Goal: Task Accomplishment & Management: Manage account settings

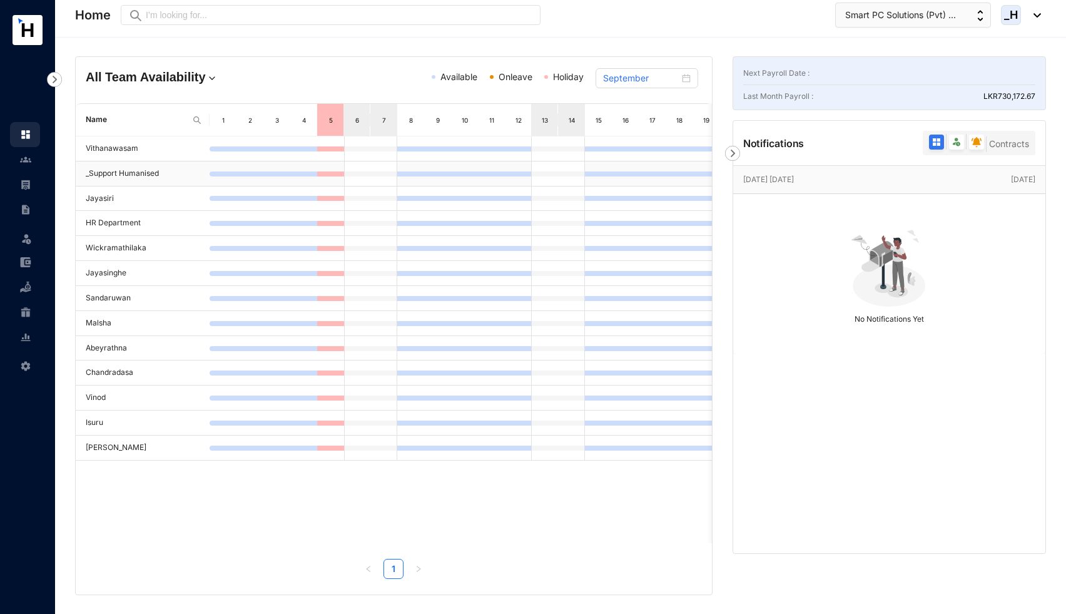
scroll to position [3, 0]
click at [24, 158] on img at bounding box center [25, 159] width 11 height 11
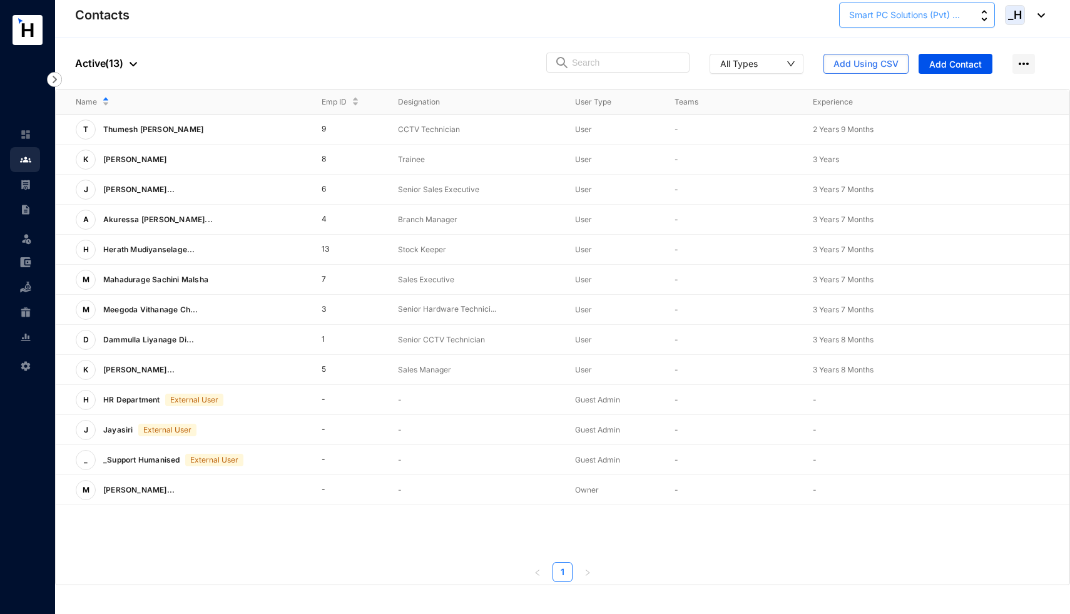
click at [933, 23] on button "Smart PC Solutions (Pvt) ..." at bounding box center [917, 15] width 156 height 25
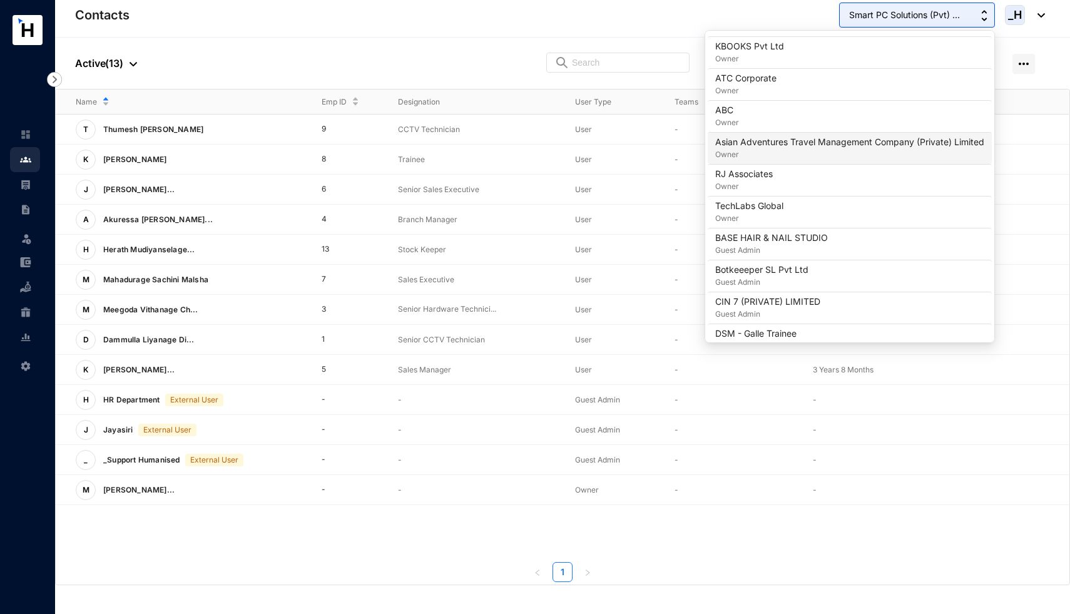
scroll to position [557, 0]
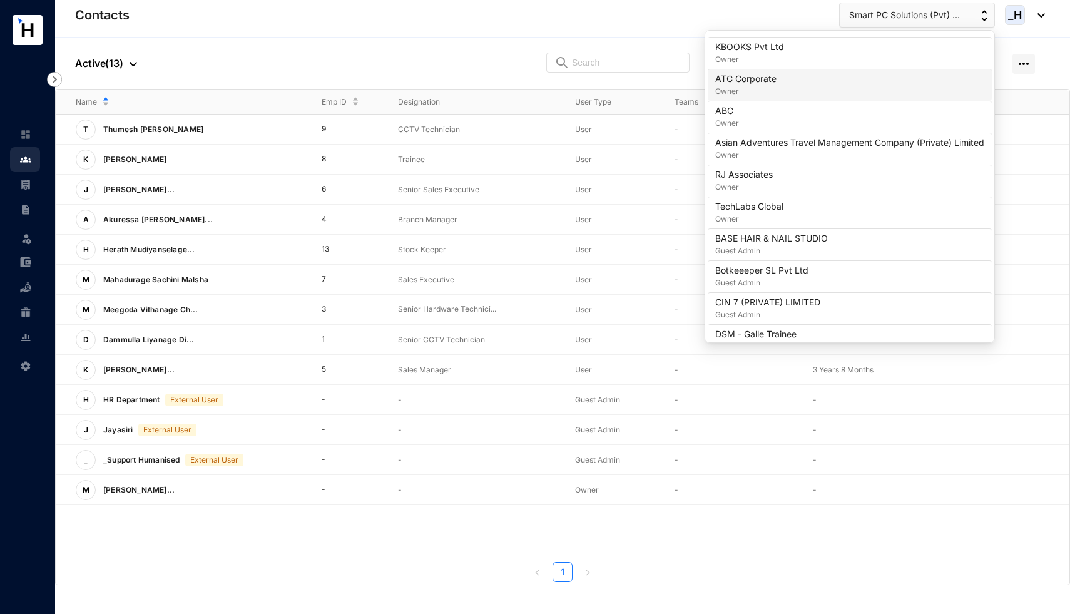
click at [768, 94] on p "Owner" at bounding box center [745, 91] width 61 height 13
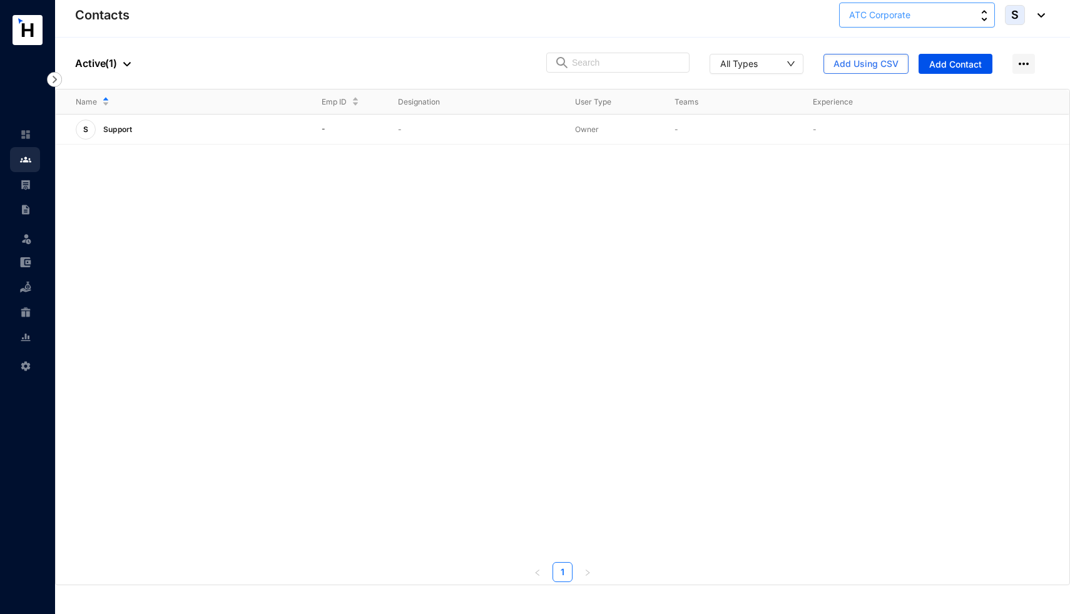
click at [911, 18] on button "ATC Corporate" at bounding box center [917, 15] width 156 height 25
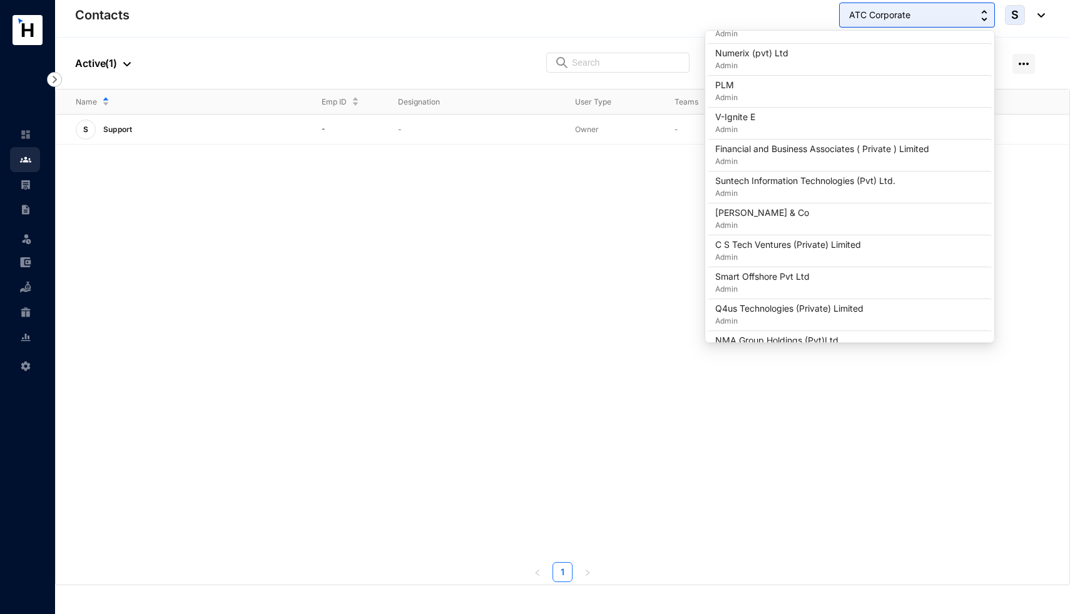
scroll to position [236, 0]
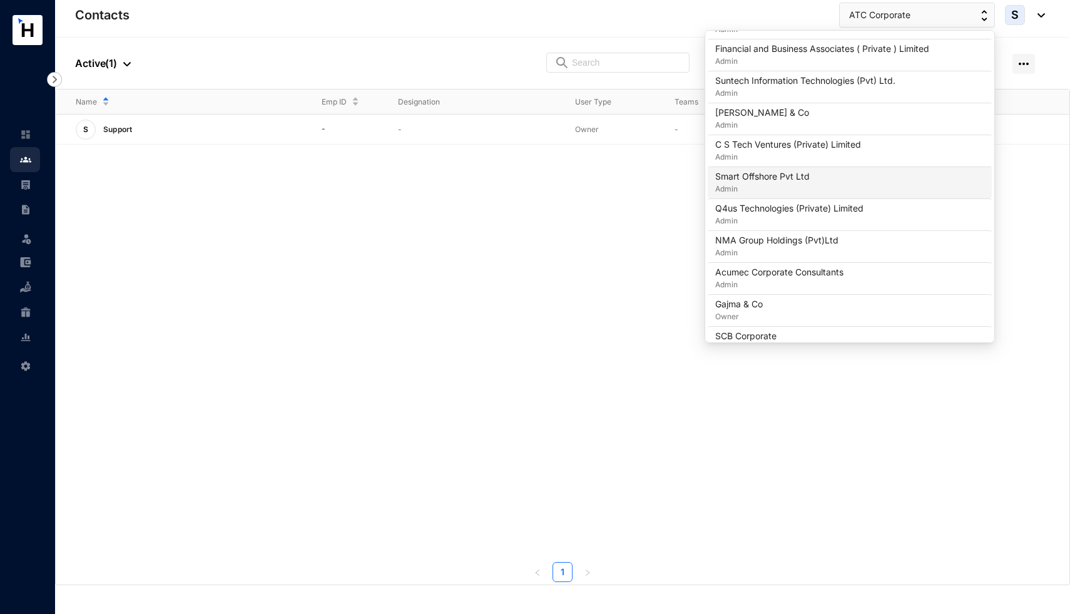
click at [792, 178] on p "Smart Offshore Pvt Ltd" at bounding box center [762, 176] width 94 height 13
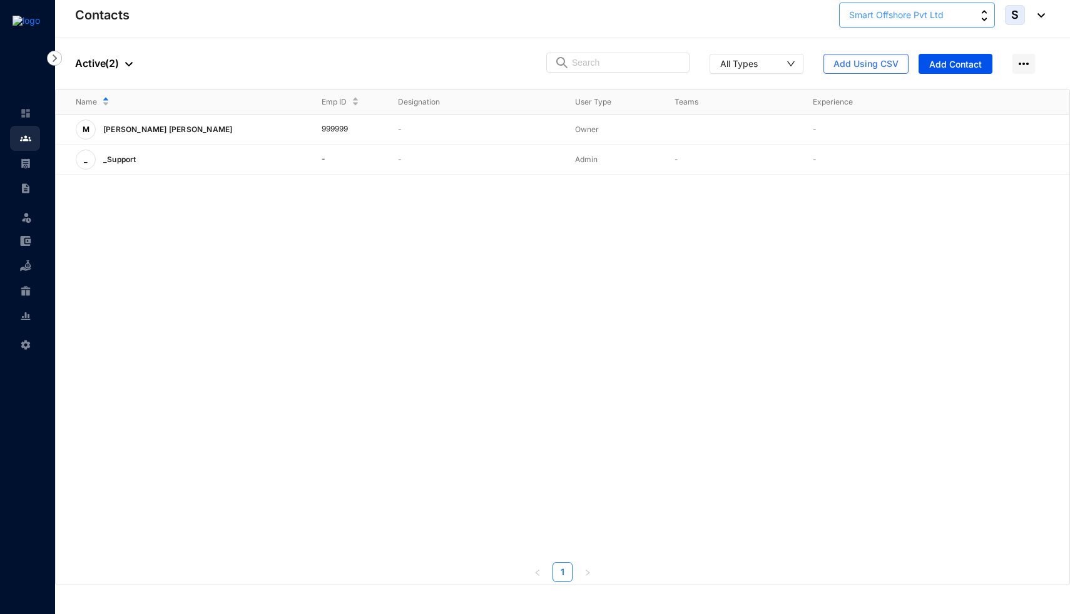
click at [912, 11] on span "Smart Offshore Pvt Ltd" at bounding box center [896, 15] width 94 height 14
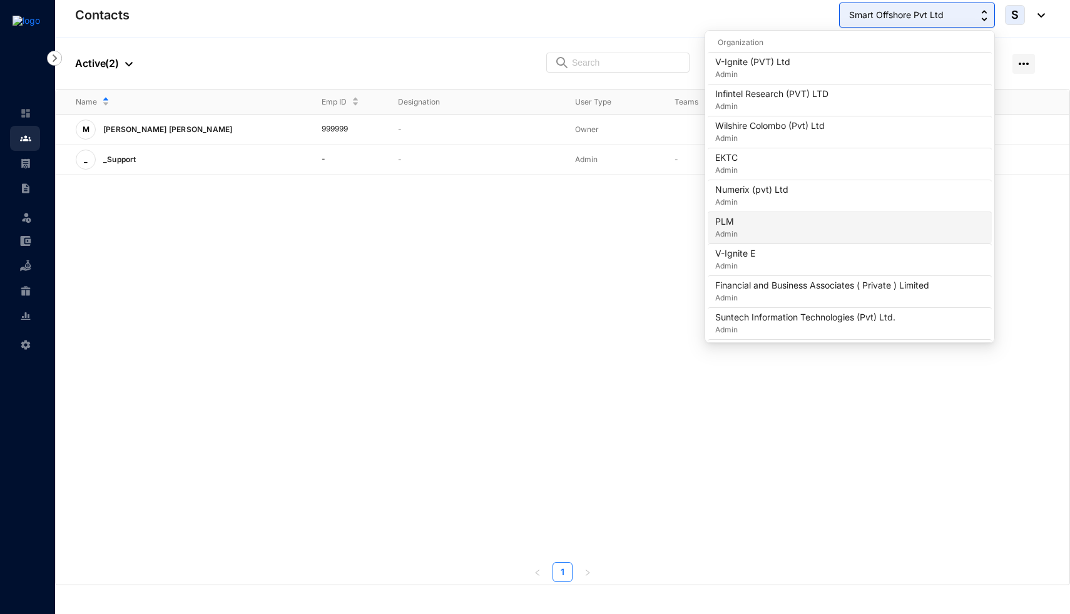
scroll to position [200, 0]
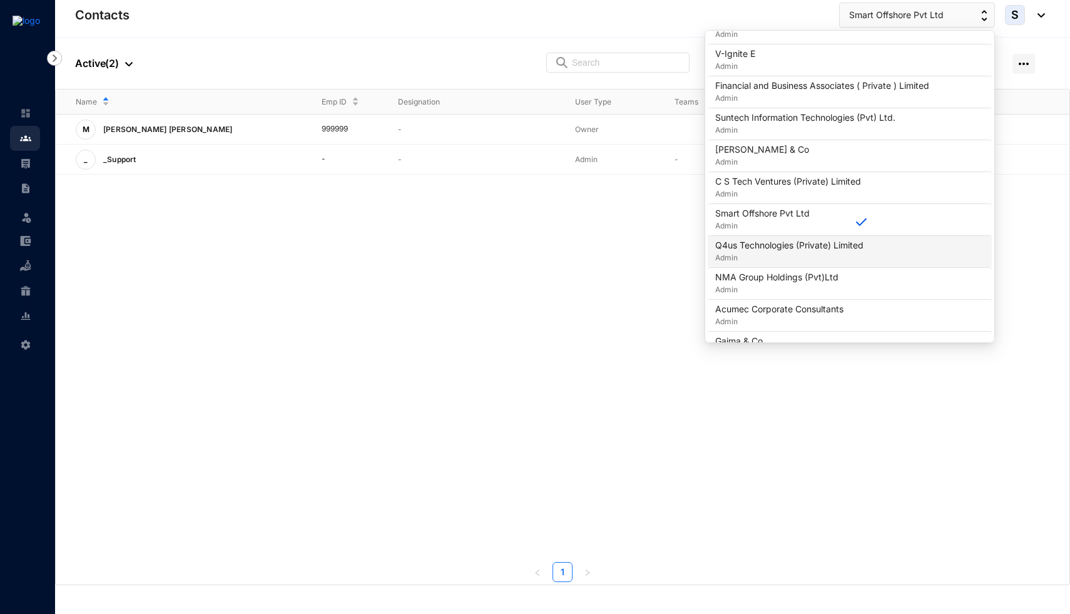
click at [794, 248] on p "Q4us Technologies (Private) Limited" at bounding box center [789, 245] width 148 height 13
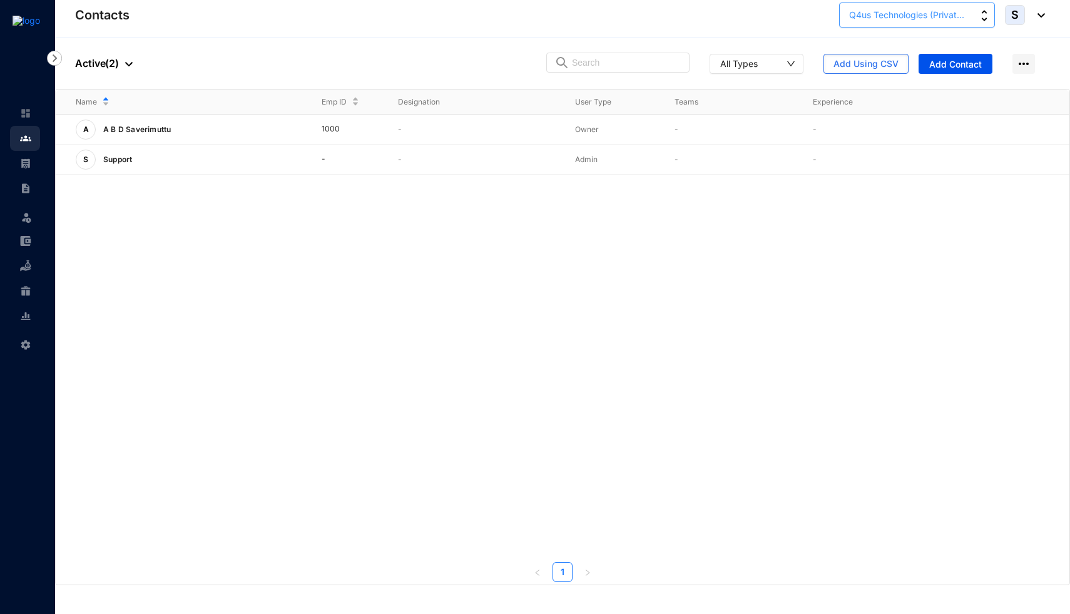
click at [926, 14] on span "Q4us Technologies (Privat..." at bounding box center [906, 15] width 115 height 14
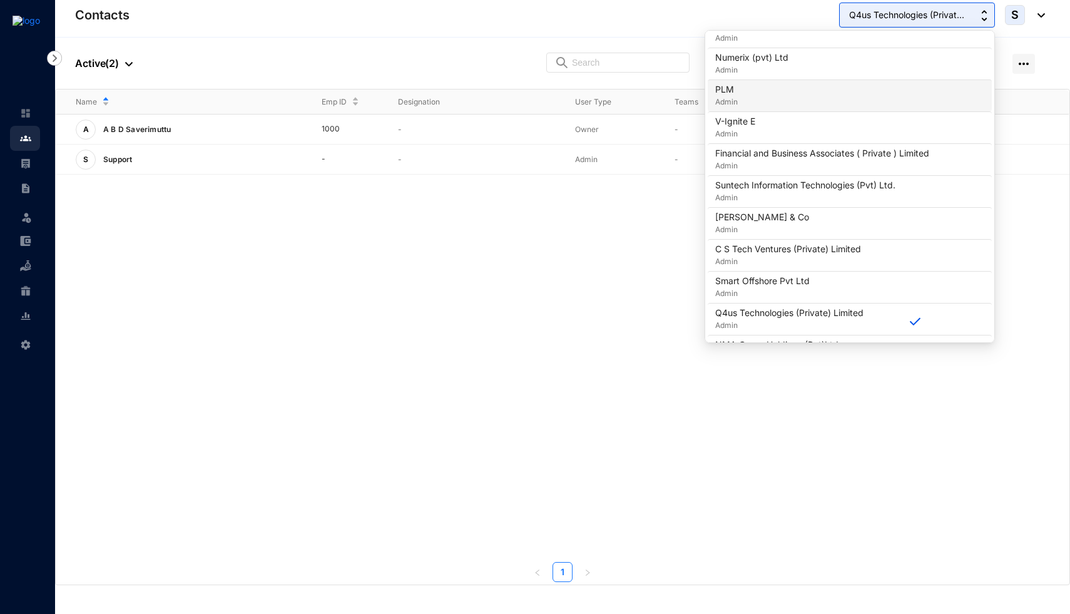
scroll to position [241, 0]
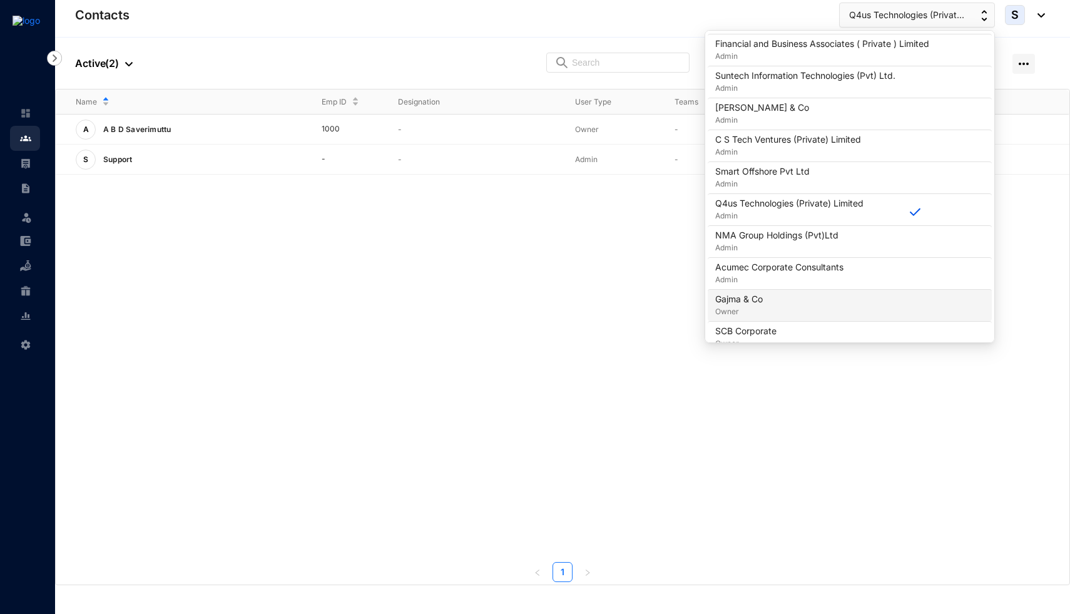
click at [800, 299] on div "Gajma & Co Owner" at bounding box center [849, 305] width 269 height 25
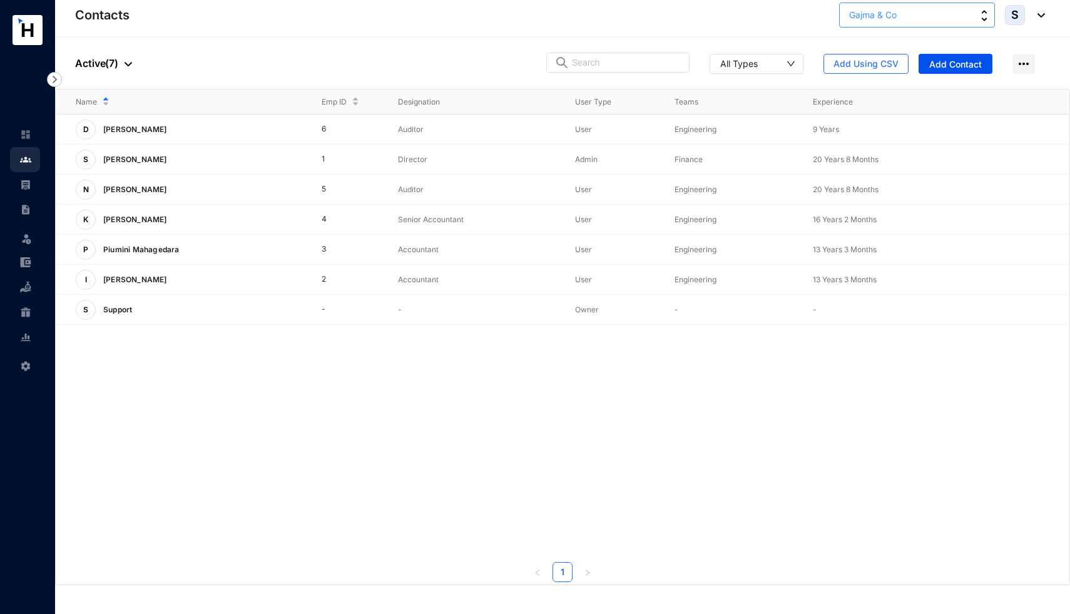
click at [959, 14] on button "Gajma & Co" at bounding box center [917, 15] width 156 height 25
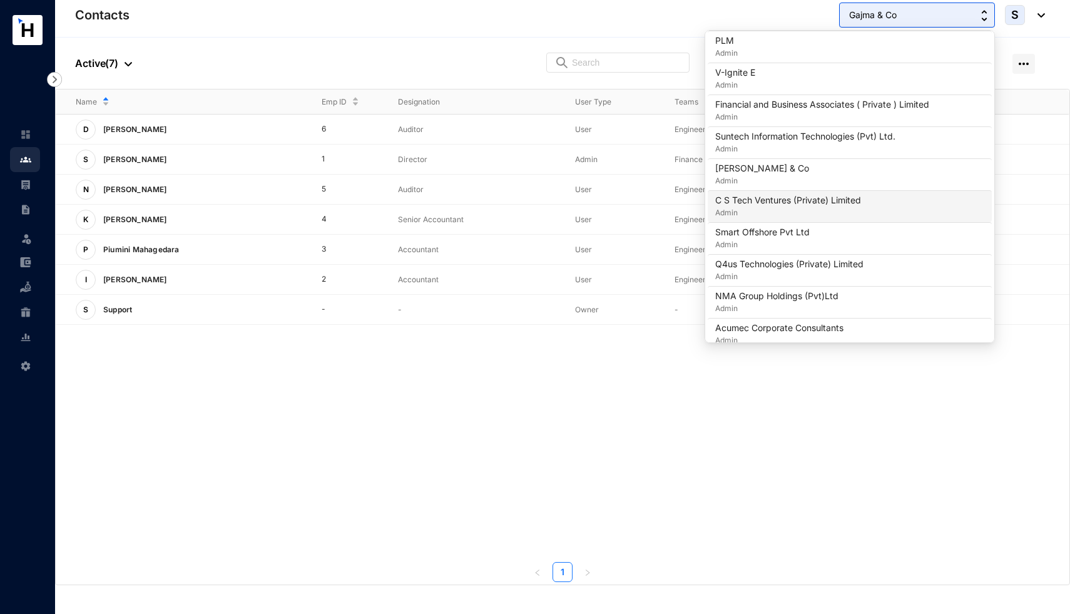
scroll to position [669, 0]
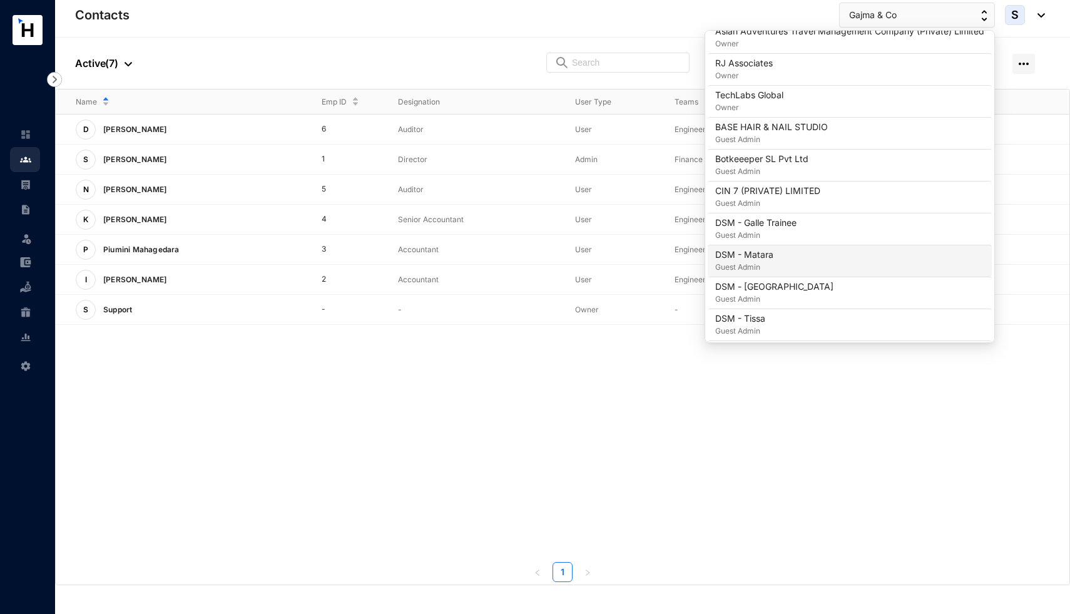
click at [819, 258] on div "DSM - Matara Guest Admin" at bounding box center [849, 260] width 269 height 25
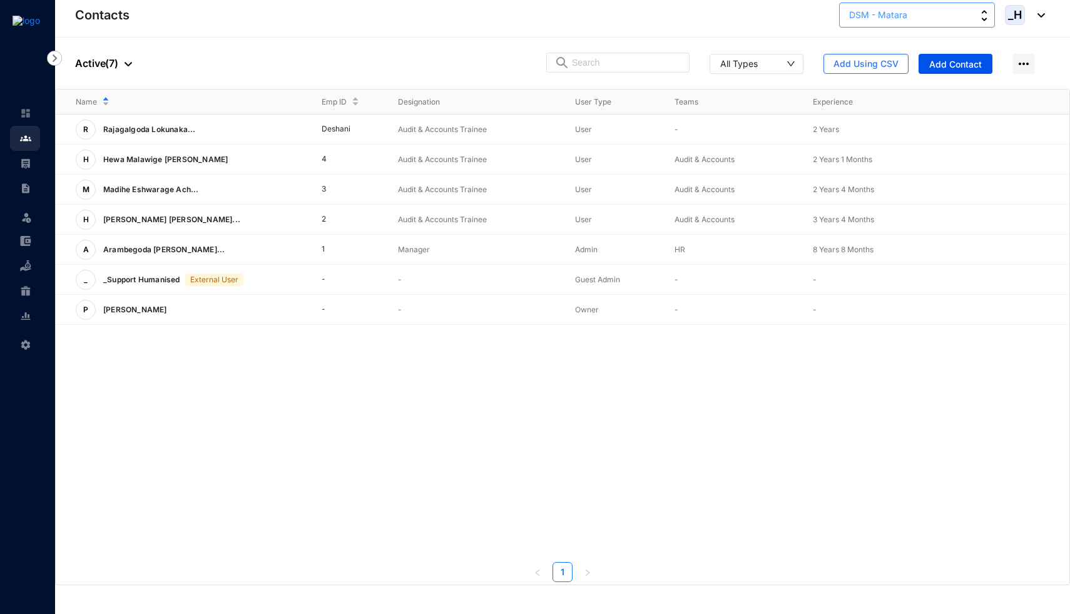
click at [936, 21] on button "DSM - Matara" at bounding box center [917, 15] width 156 height 25
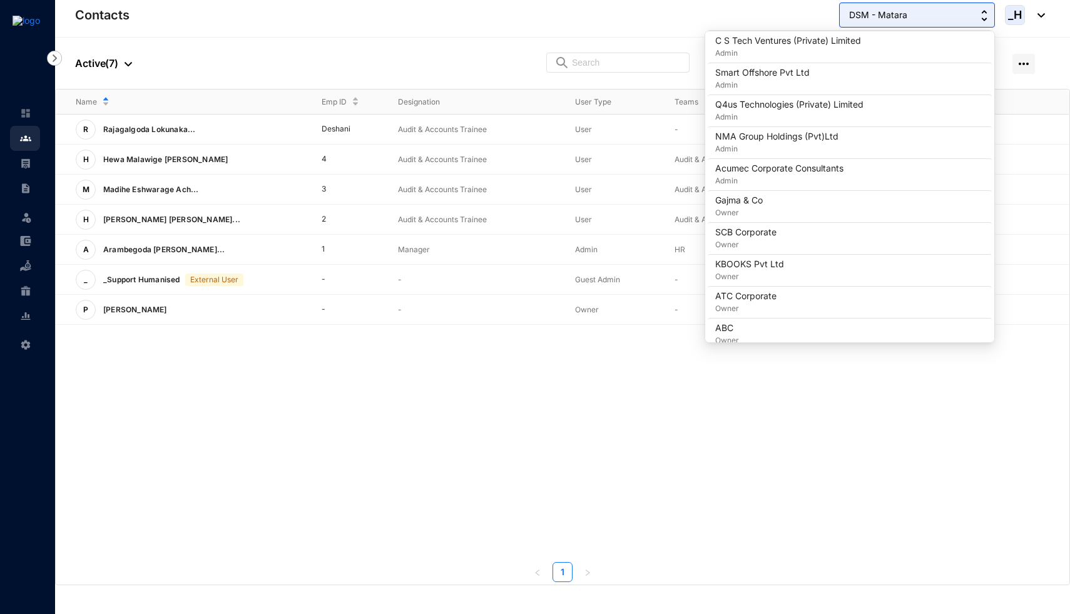
scroll to position [797, 0]
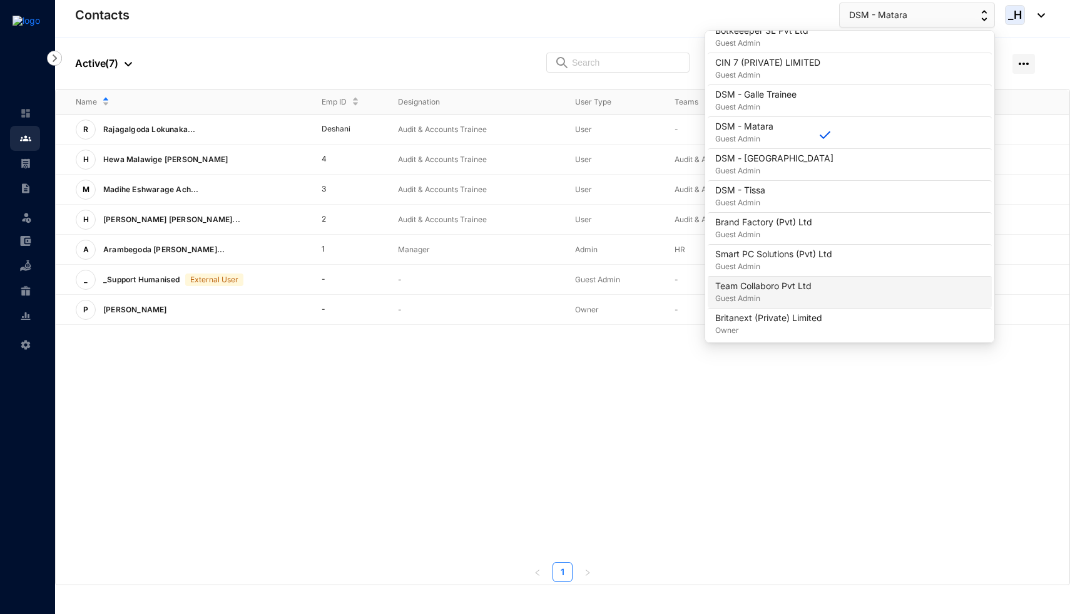
click at [827, 288] on div "Team Collaboro Pvt Ltd Guest Admin" at bounding box center [849, 292] width 269 height 25
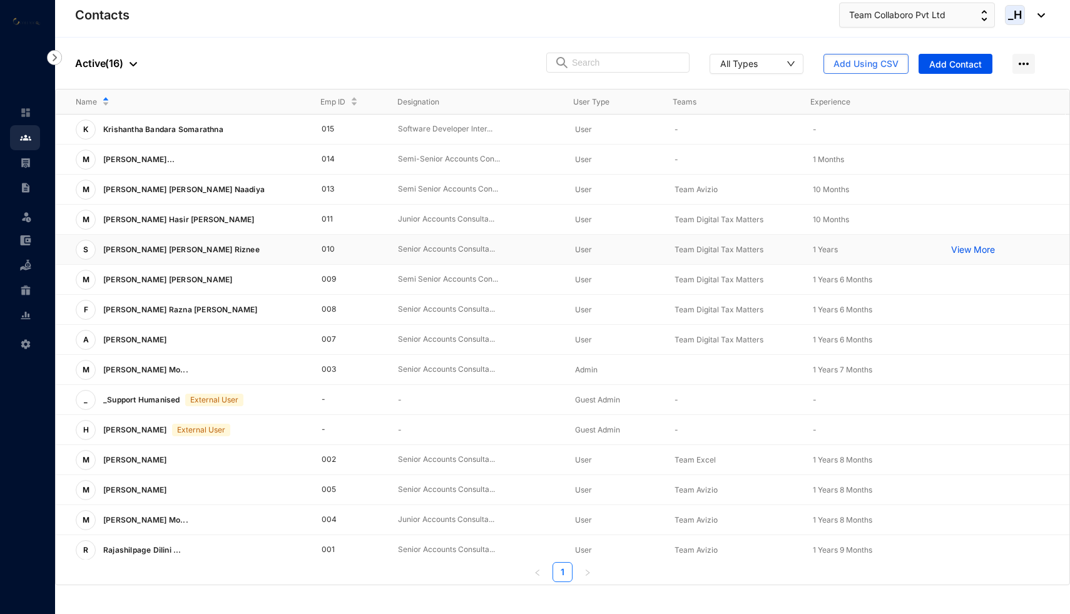
scroll to position [36, 0]
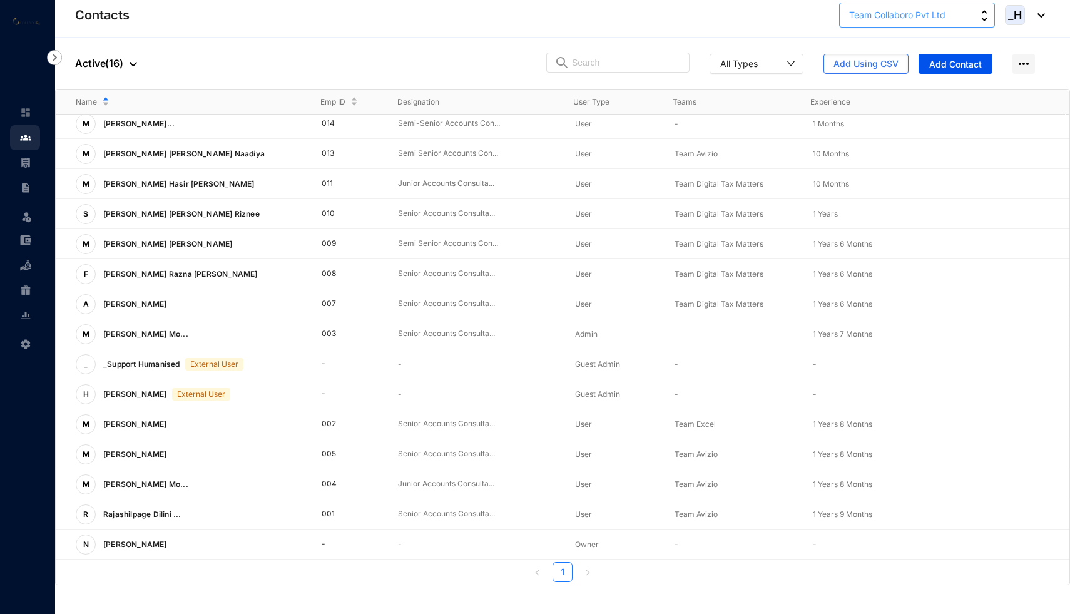
click at [891, 25] on button "Team Collaboro Pvt Ltd" at bounding box center [917, 15] width 156 height 25
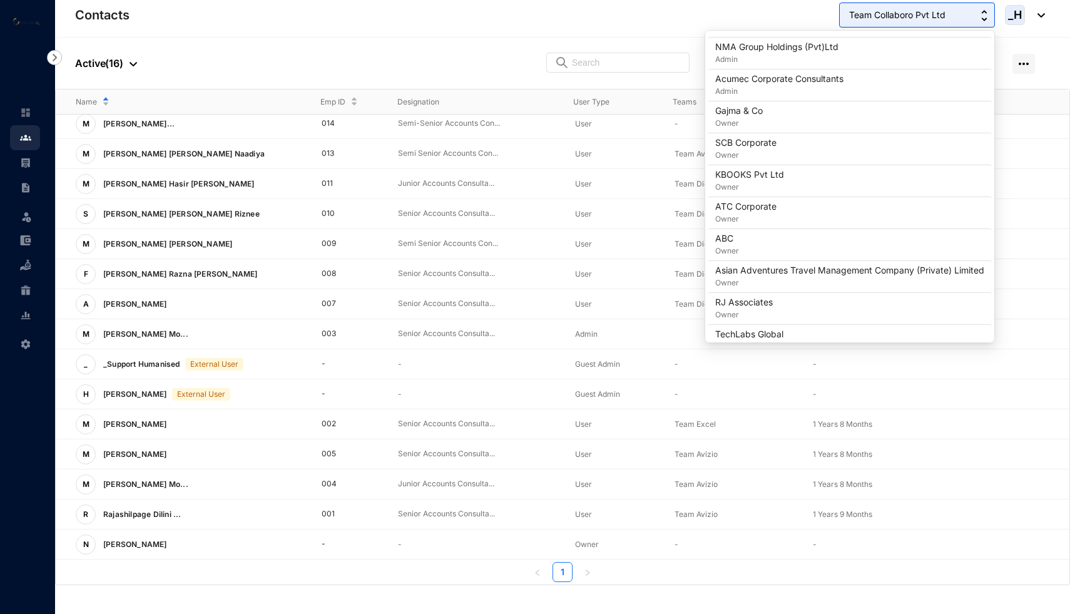
scroll to position [797, 0]
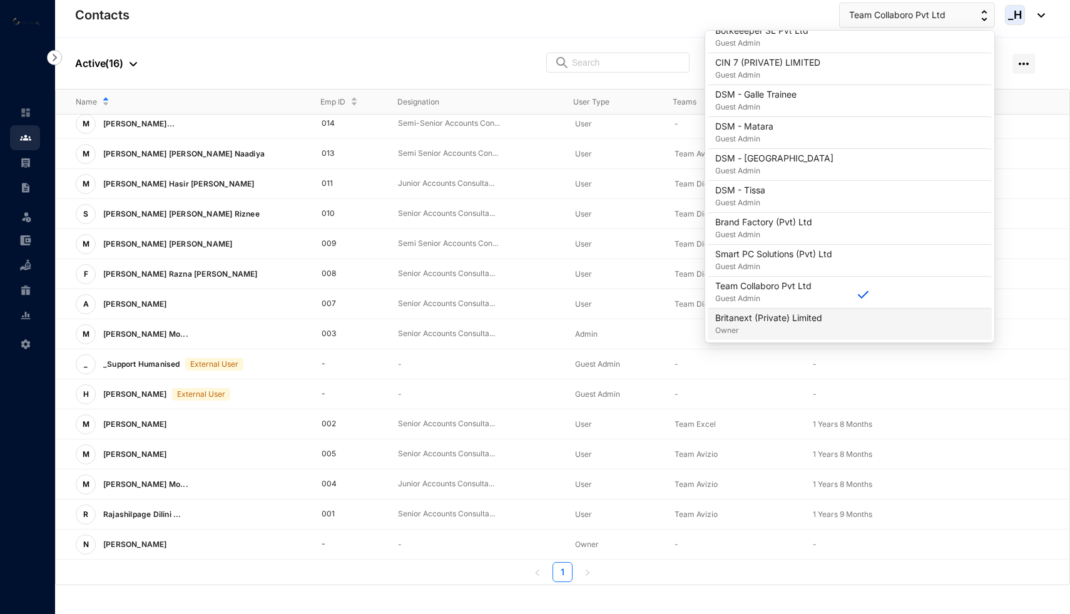
click at [851, 329] on div "Britanext (Private) Limited Owner" at bounding box center [849, 323] width 269 height 25
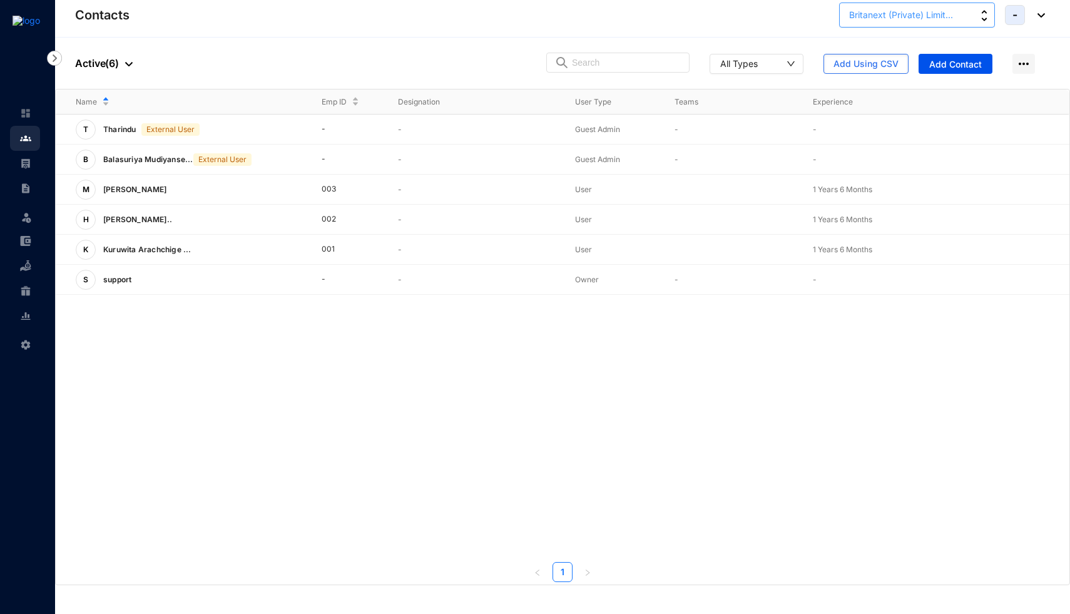
click at [932, 22] on button "Britanext (Private) Limit..." at bounding box center [917, 15] width 156 height 25
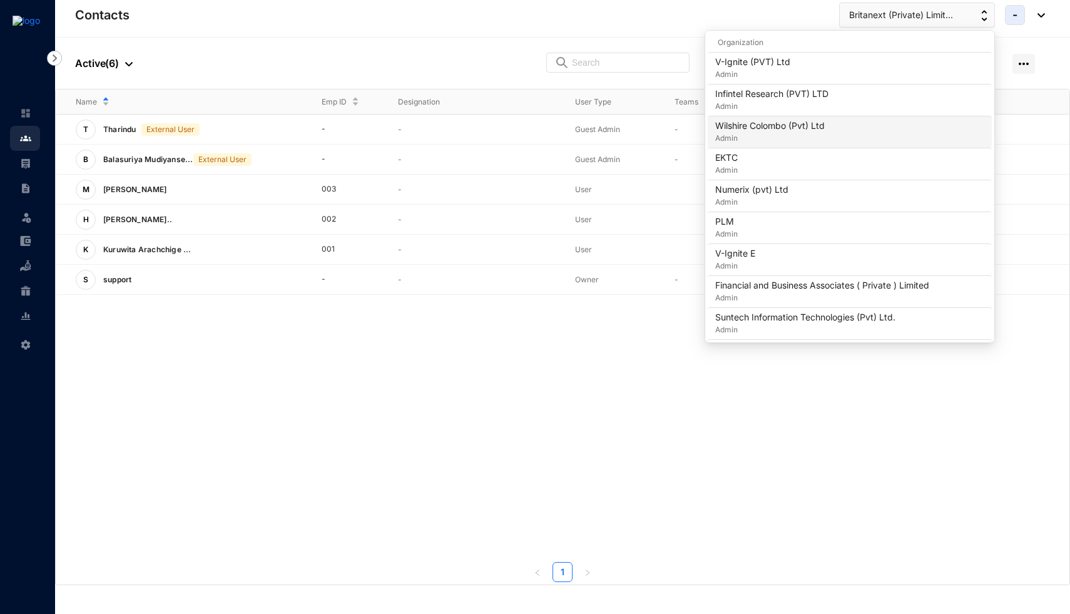
click at [856, 136] on div "Wilshire Colombo (Pvt) Ltd Admin" at bounding box center [849, 131] width 269 height 25
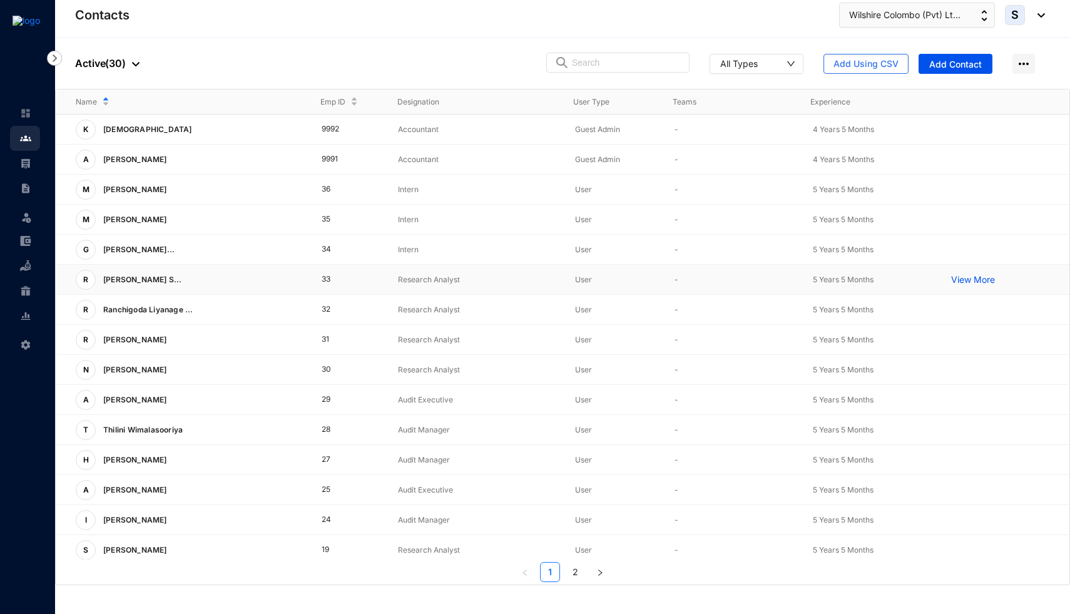
click at [959, 278] on p "View More" at bounding box center [976, 279] width 50 height 13
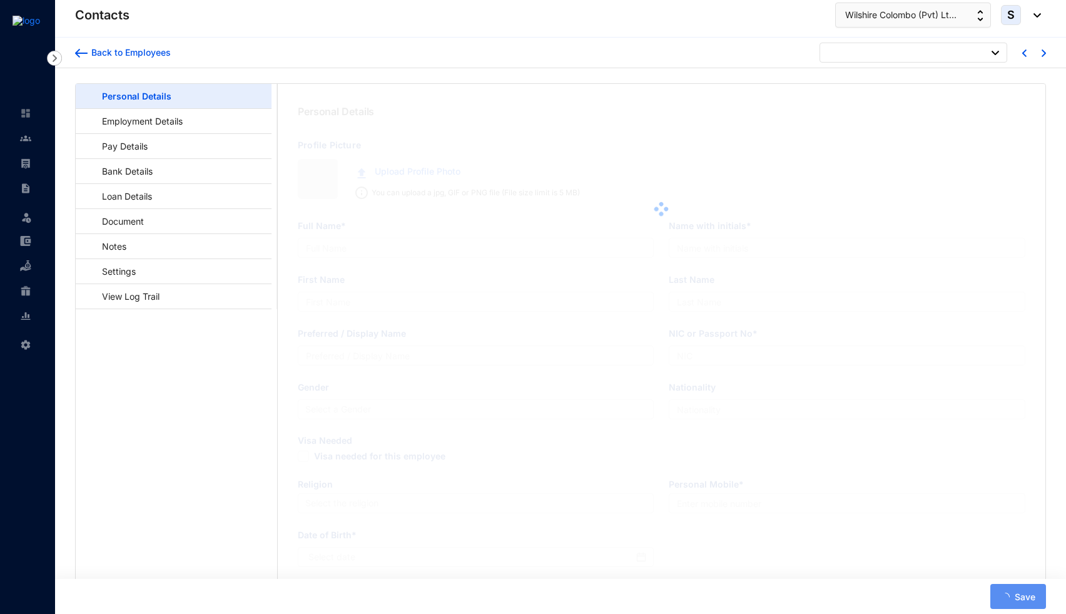
type input "[PERSON_NAME] [PERSON_NAME]"
type input "Mishael"
type input "981162951V"
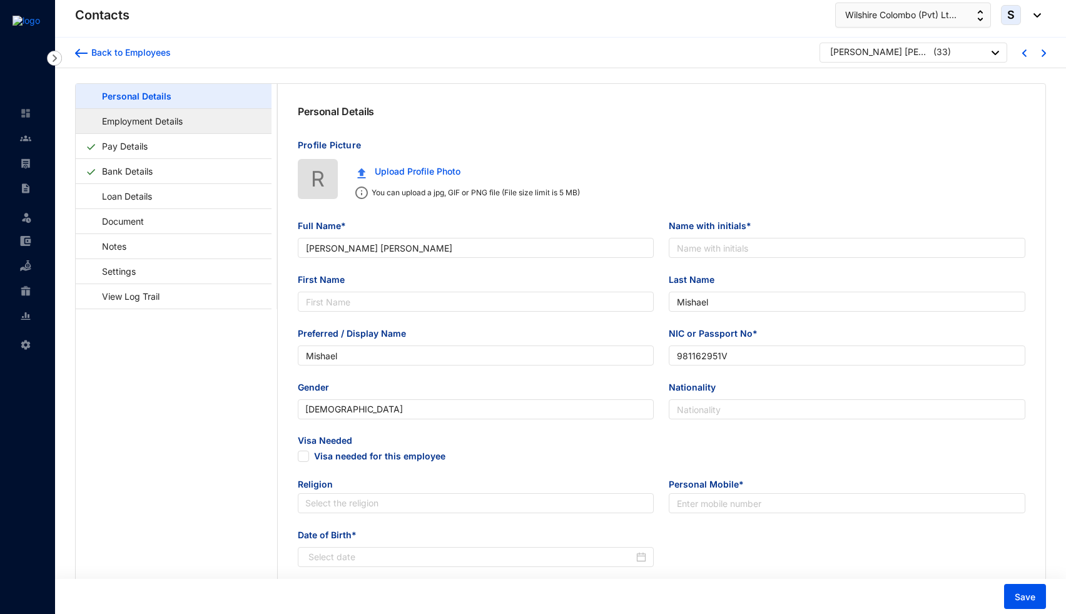
click at [187, 129] on link "Employment Details" at bounding box center [136, 121] width 101 height 26
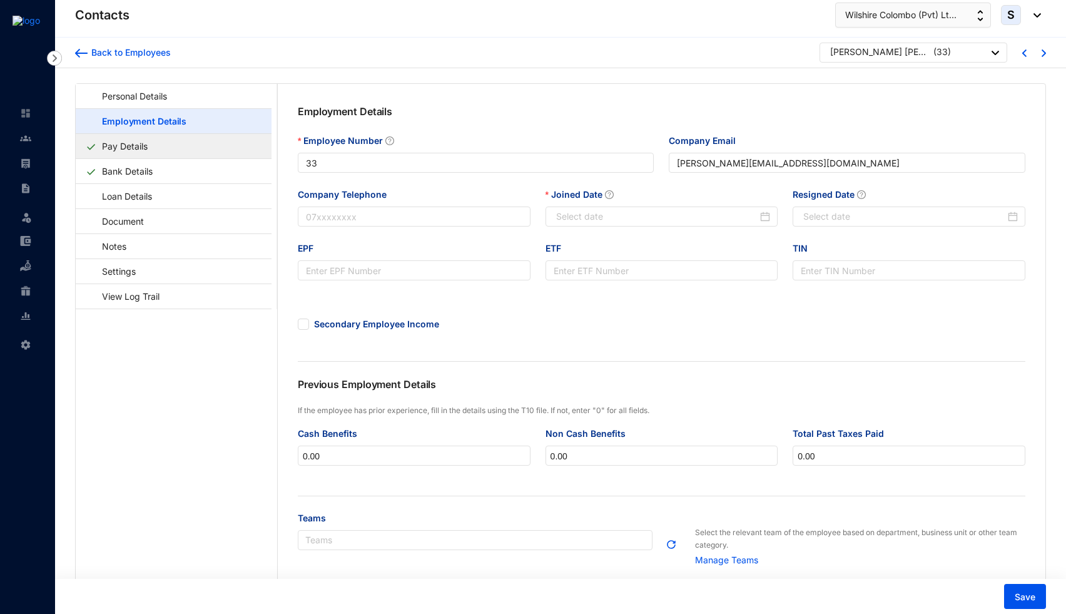
click at [153, 143] on link "Pay Details" at bounding box center [125, 146] width 56 height 26
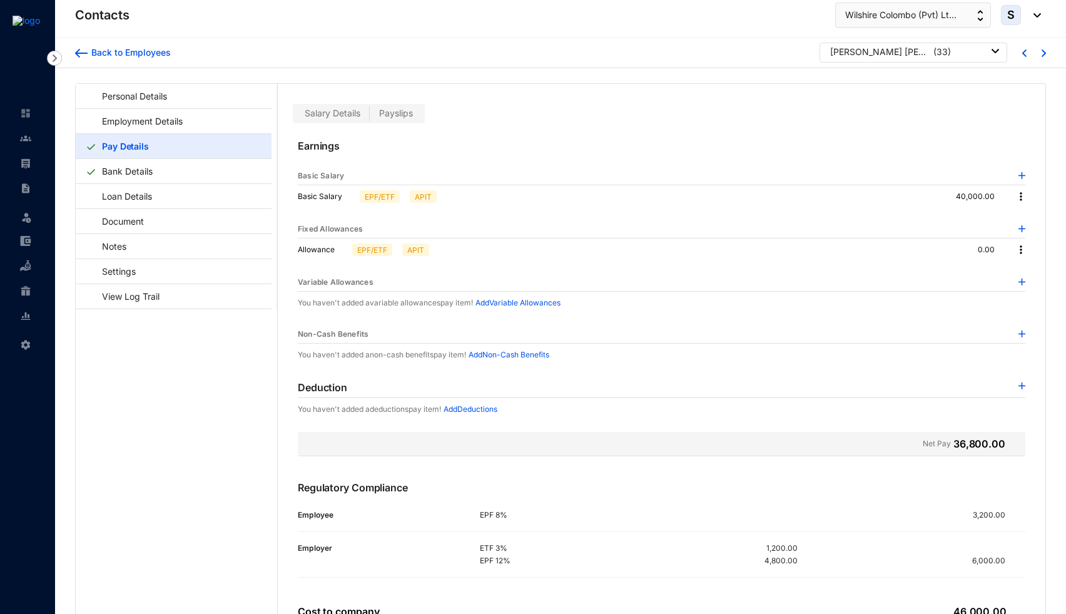
click at [873, 53] on div "[PERSON_NAME] [PERSON_NAME]" at bounding box center [880, 52] width 100 height 13
click at [31, 111] on img at bounding box center [25, 113] width 11 height 11
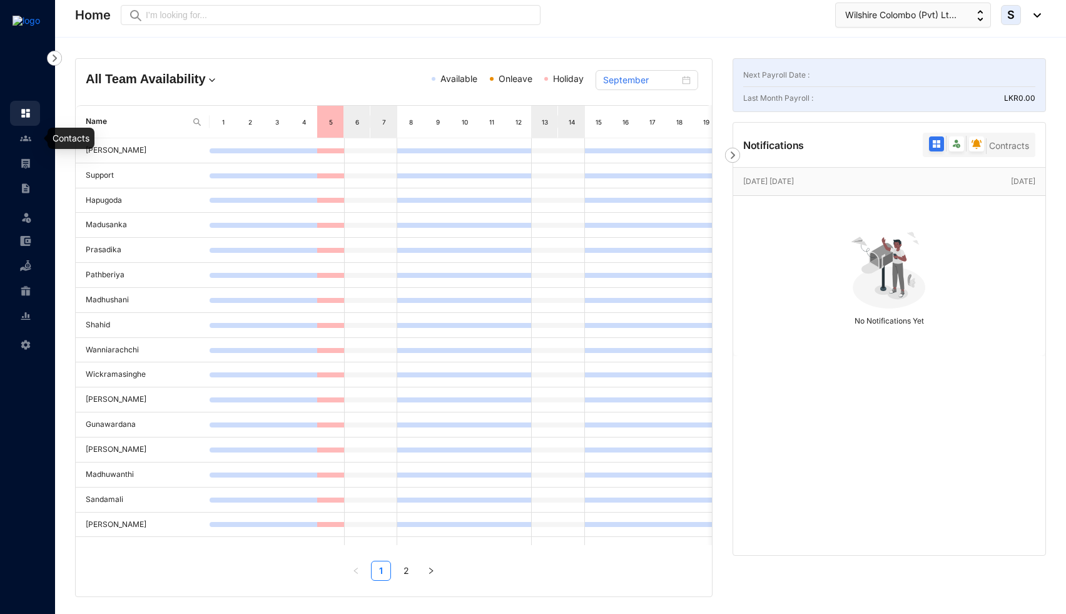
click at [23, 142] on img at bounding box center [25, 138] width 11 height 11
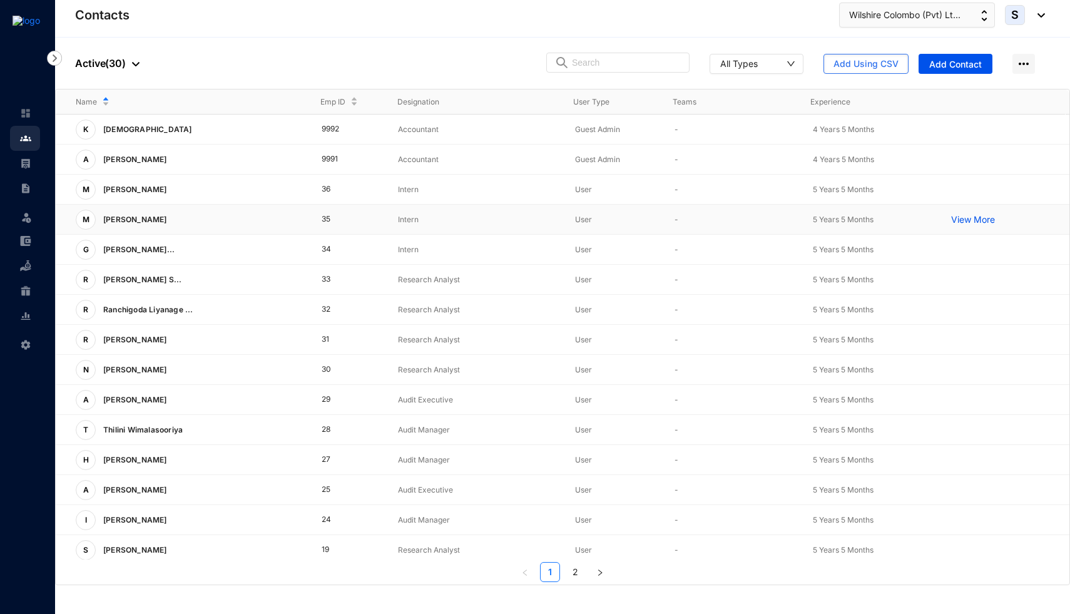
scroll to position [156, 0]
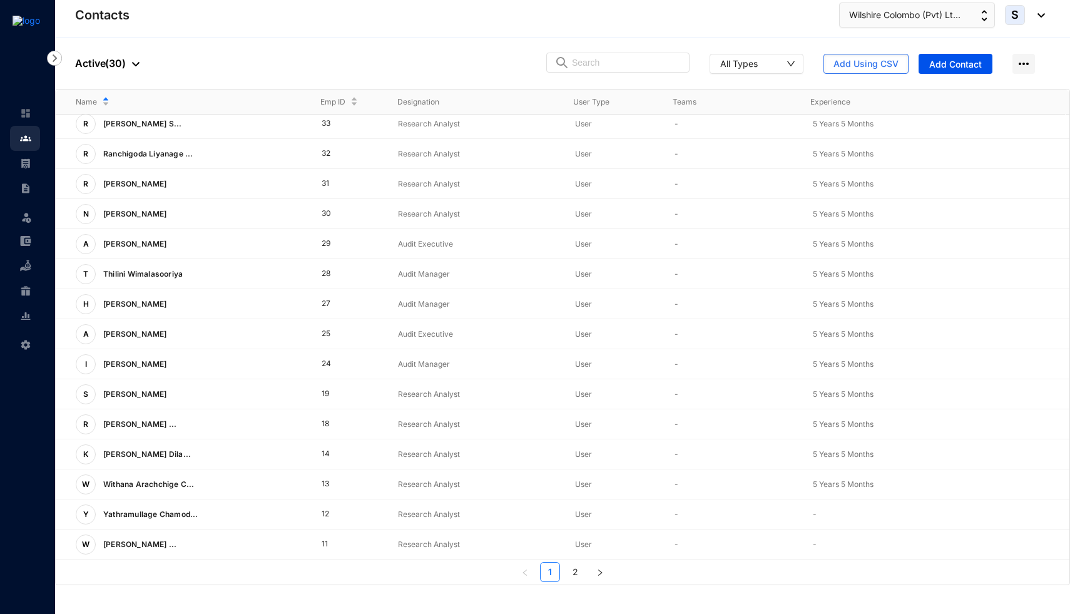
click at [21, 347] on img at bounding box center [25, 344] width 11 height 11
click at [30, 242] on img at bounding box center [25, 240] width 11 height 11
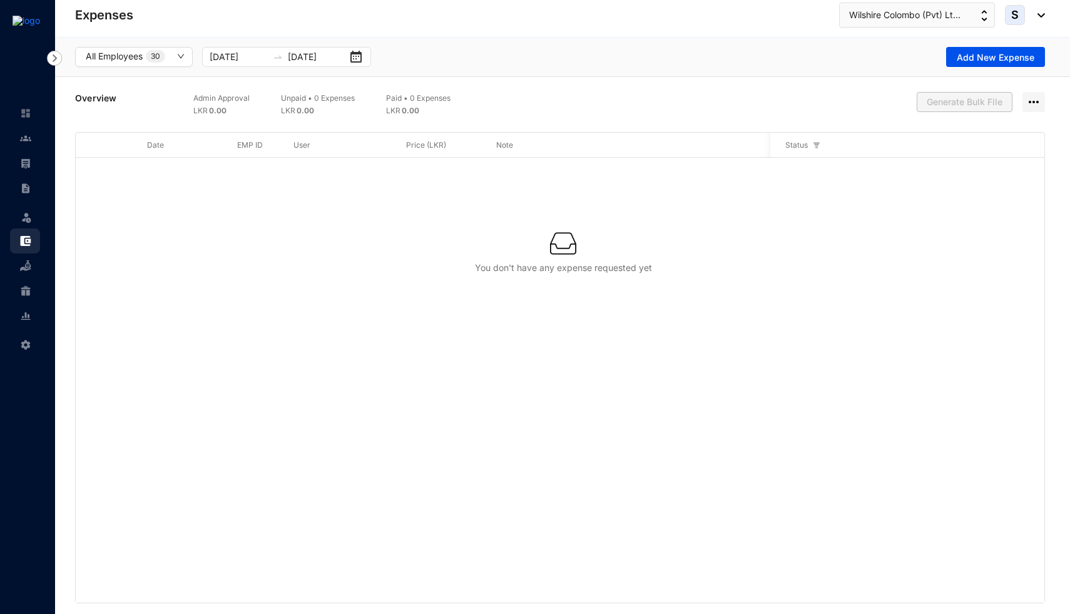
click at [1037, 16] on img at bounding box center [1038, 15] width 14 height 4
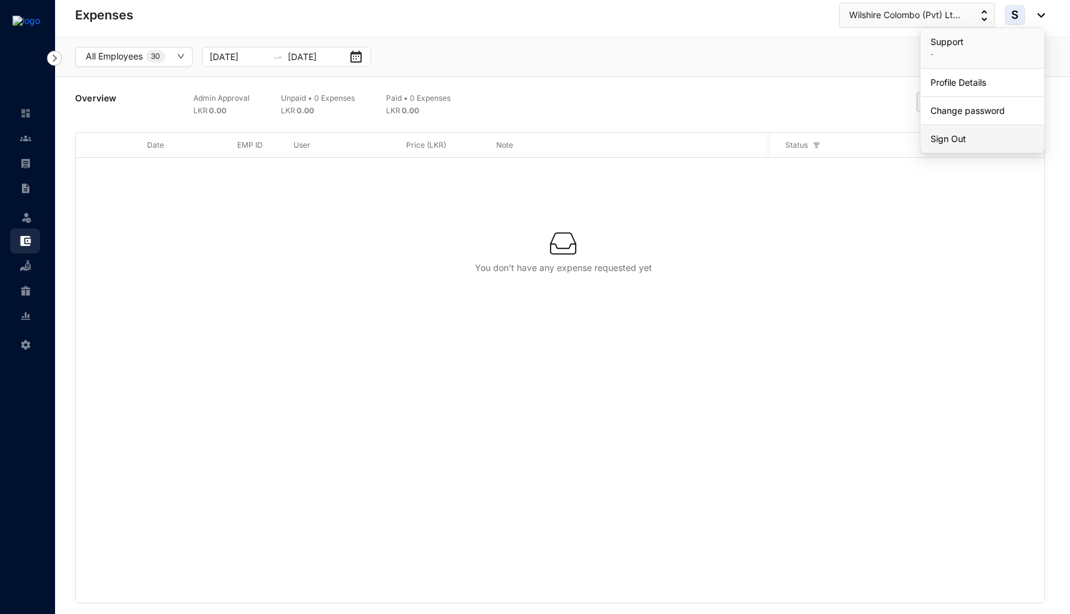
click at [966, 145] on link "Sign Out" at bounding box center [982, 139] width 104 height 13
